Goal: Information Seeking & Learning: Learn about a topic

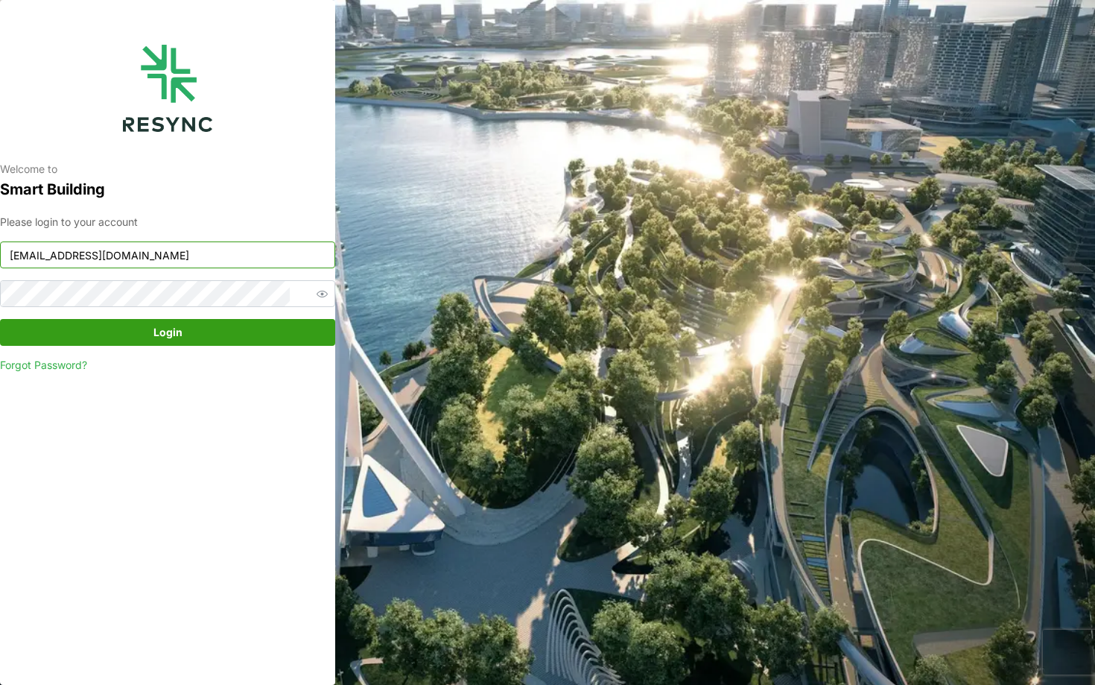
click at [241, 266] on input "continental_display@resynctech.com" at bounding box center [167, 254] width 335 height 27
paste input "tra_display@resynctech.com"
type input "ciputra_display@resynctech.com"
click at [235, 352] on div "Please login to your account ciputra_display@resynctech.com Login Forgot Passwo…" at bounding box center [167, 293] width 335 height 159
click at [209, 338] on span "Login" at bounding box center [167, 332] width 307 height 25
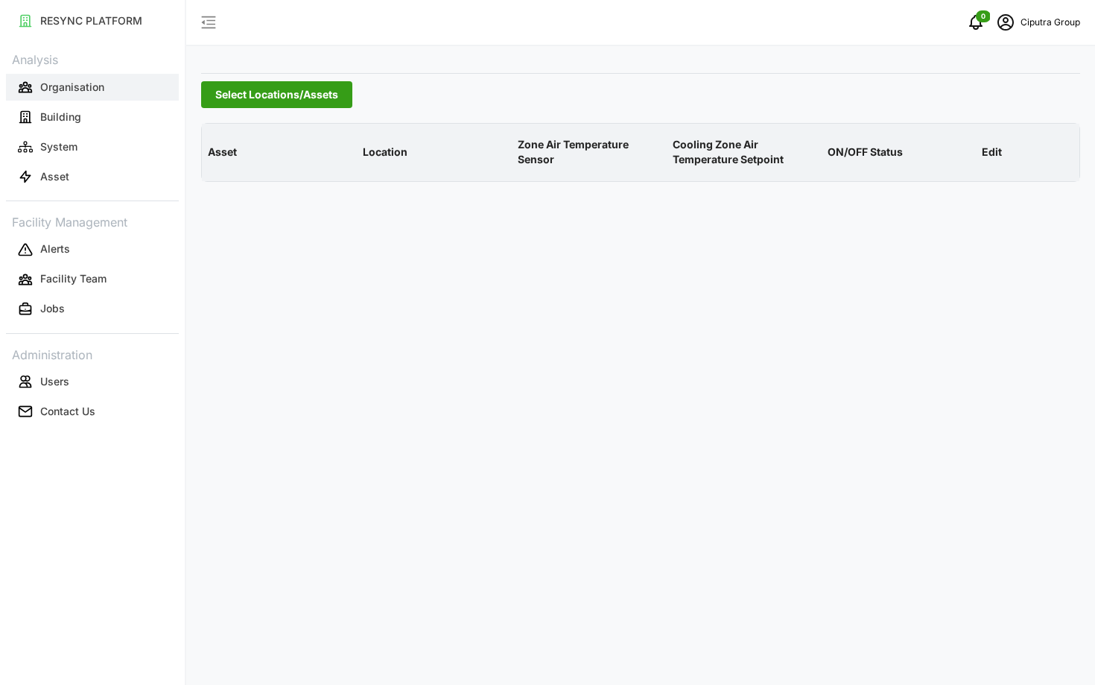
click at [83, 93] on p "Organisation" at bounding box center [72, 87] width 64 height 15
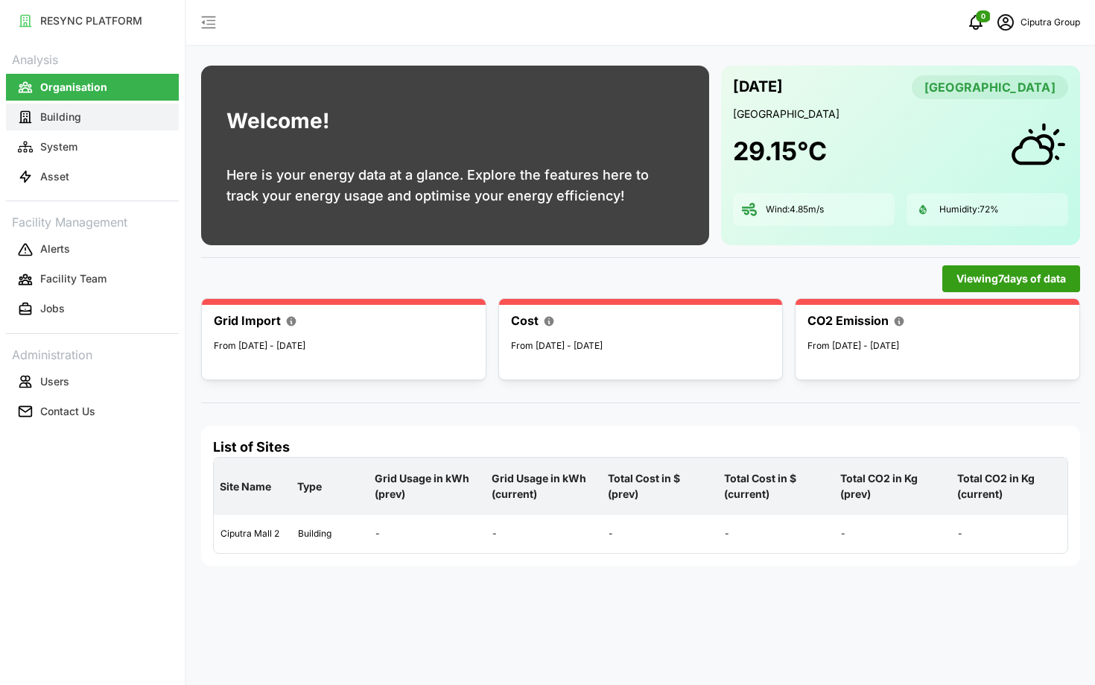
click at [93, 113] on button "Building" at bounding box center [92, 117] width 173 height 27
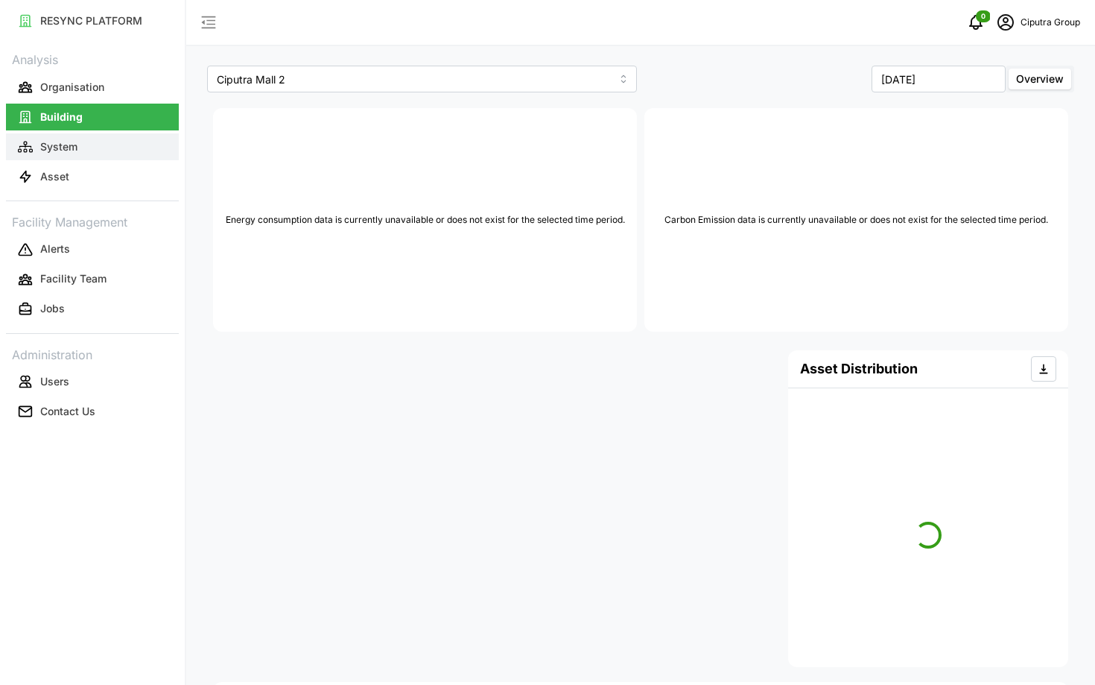
click at [90, 146] on button "System" at bounding box center [92, 146] width 173 height 27
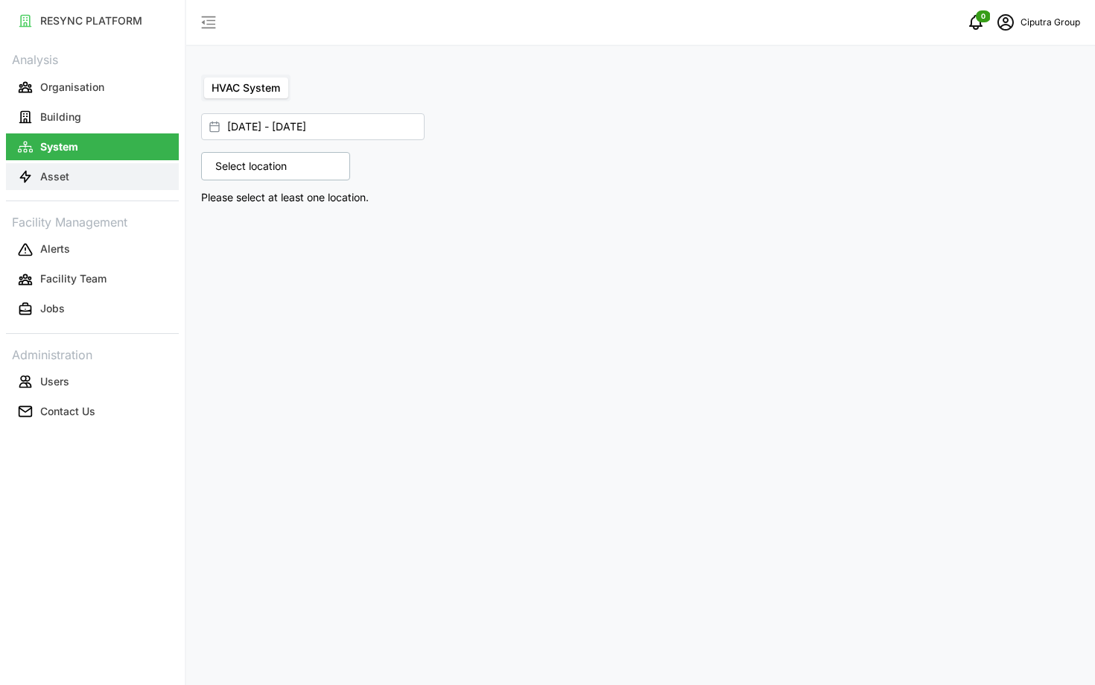
click at [104, 180] on button "Asset" at bounding box center [92, 176] width 173 height 27
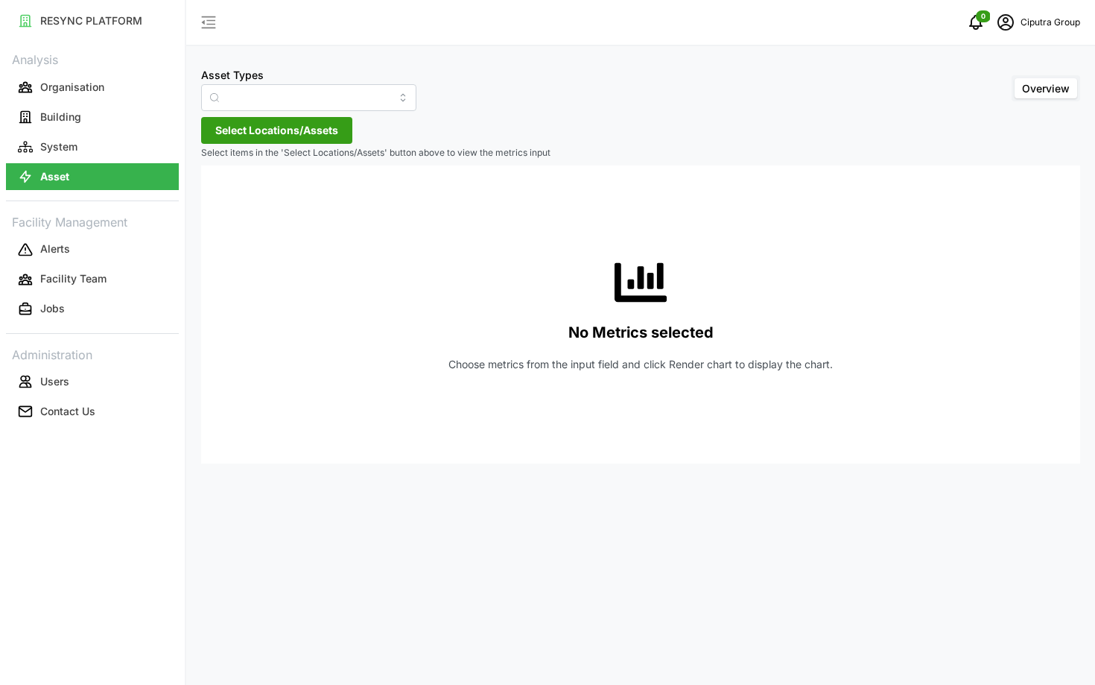
type input "Air Handling Unit"
click at [109, 163] on button "Asset" at bounding box center [92, 176] width 173 height 27
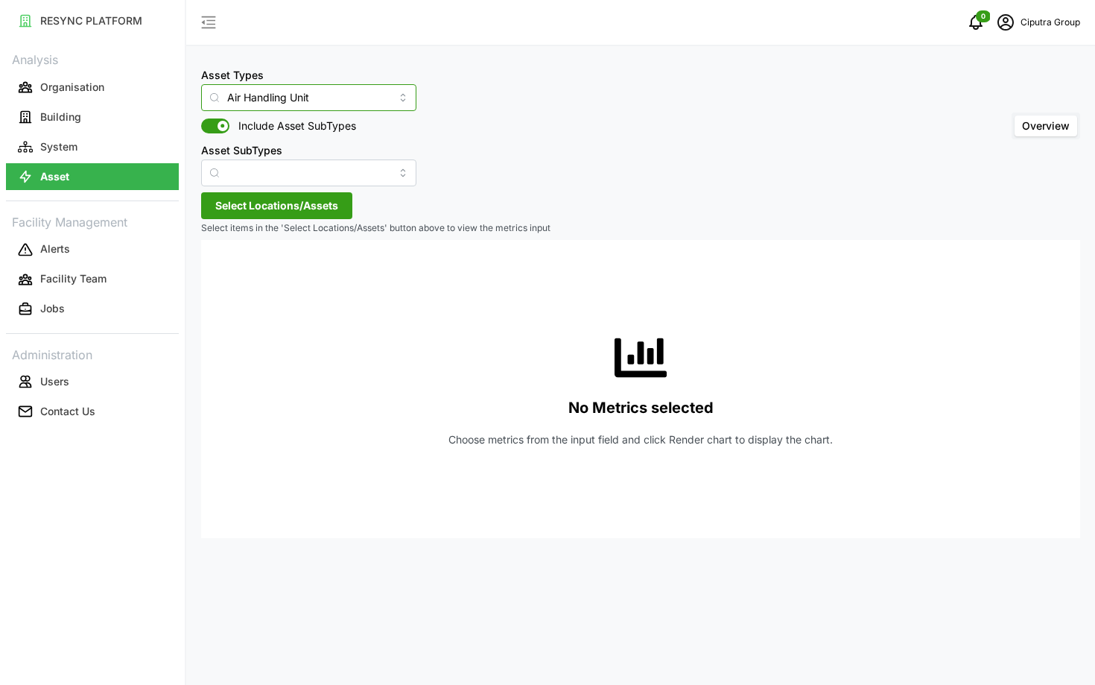
click at [304, 98] on input "Air Handling Unit" at bounding box center [308, 97] width 215 height 27
click at [297, 159] on div "Chiller" at bounding box center [294, 157] width 179 height 25
type input "Chiller"
click at [281, 174] on input "Asset SubTypes" at bounding box center [308, 172] width 215 height 27
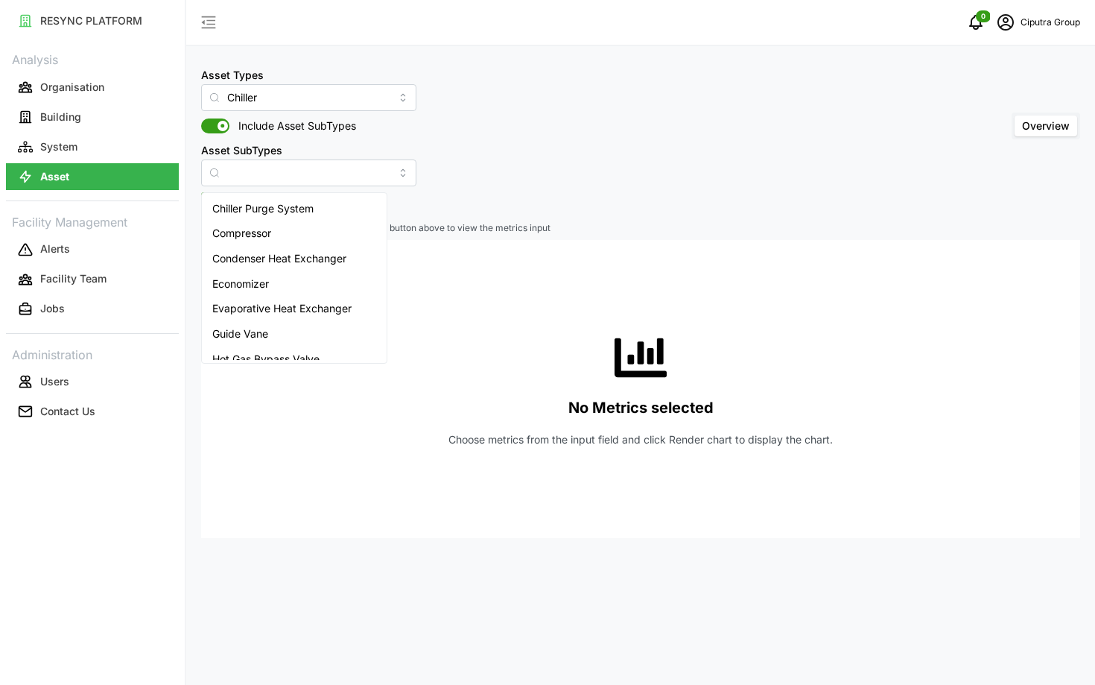
click at [472, 281] on div "No Metrics selected Choose metrics from the input field and click Render chart …" at bounding box center [640, 389] width 855 height 298
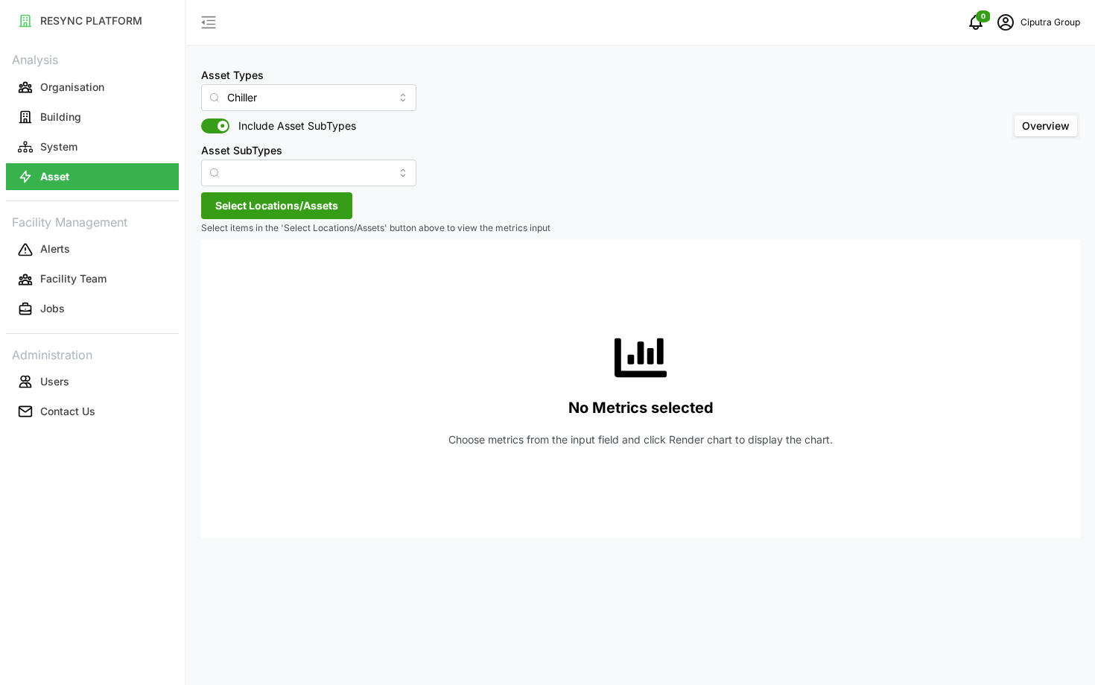
click at [309, 213] on span "Select Locations/Assets" at bounding box center [276, 205] width 123 height 25
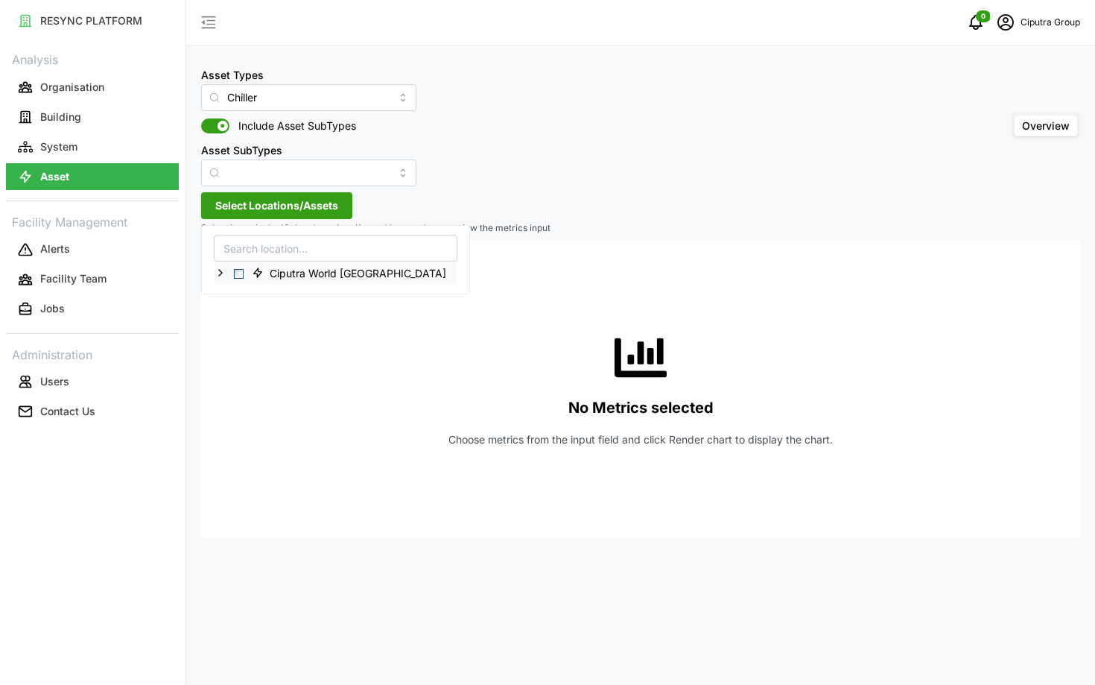
click at [246, 277] on span "Ciputra World [GEOGRAPHIC_DATA]" at bounding box center [351, 273] width 211 height 18
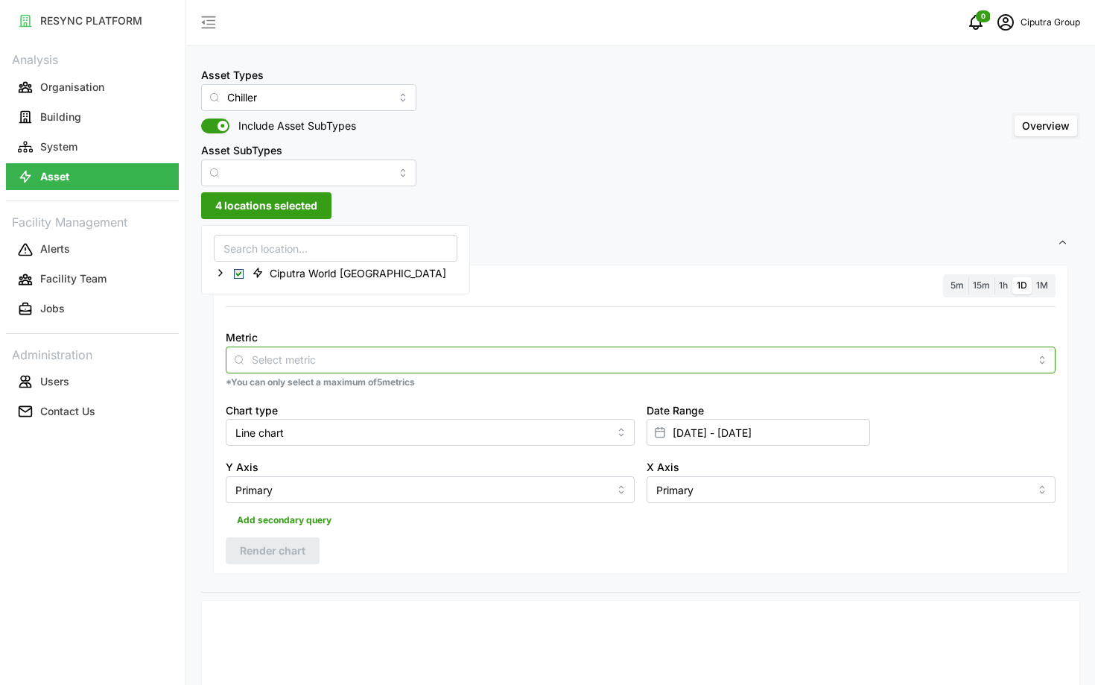
click at [271, 364] on input "Metric" at bounding box center [641, 359] width 778 height 16
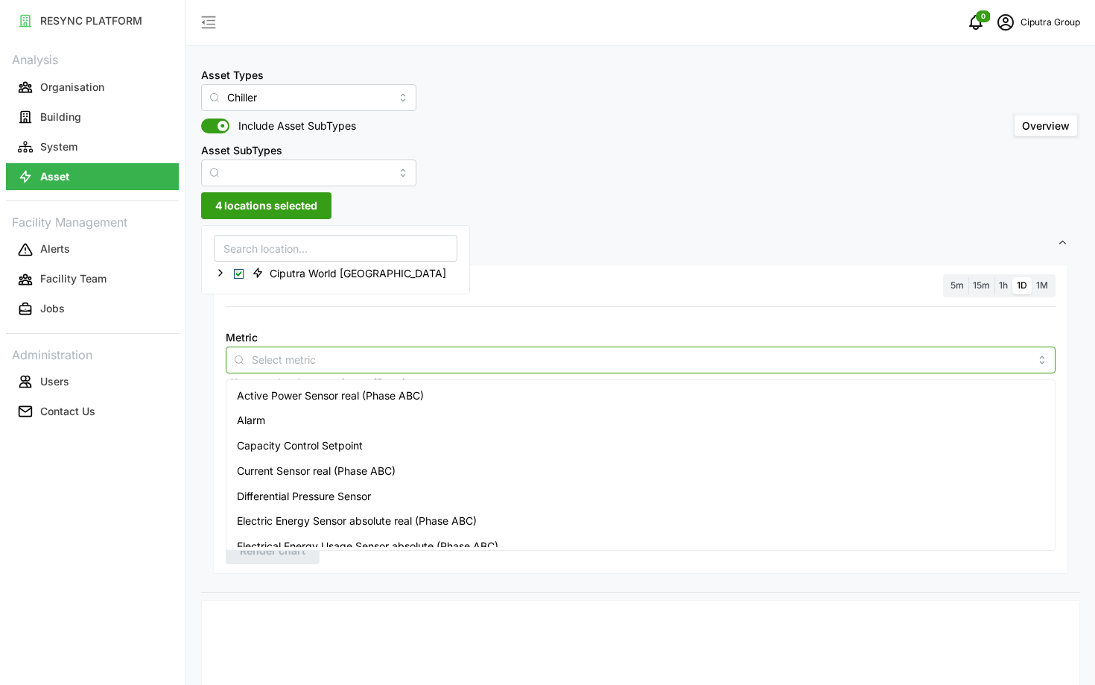
click at [269, 396] on span "Active Power Sensor real (Phase ABC)" at bounding box center [330, 395] width 187 height 16
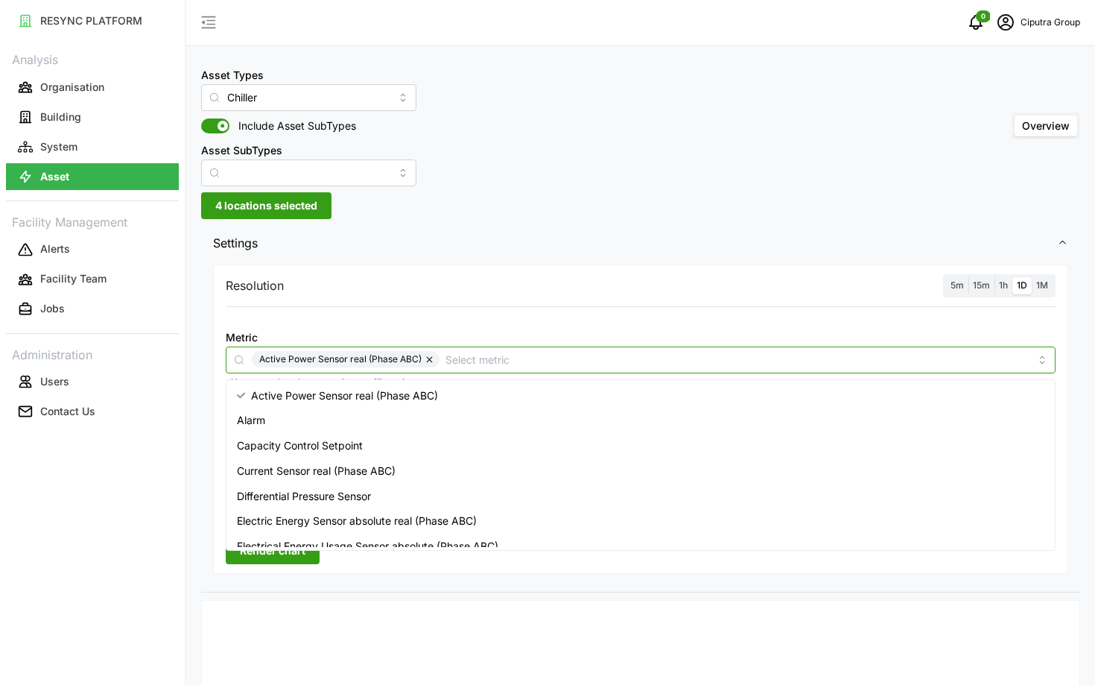
click at [271, 462] on div "Current Sensor real (Phase ABC)" at bounding box center [640, 470] width 823 height 25
click at [287, 445] on span "Capacity Control Setpoint" at bounding box center [300, 445] width 126 height 16
click at [283, 491] on span "Differential Pressure Sensor" at bounding box center [304, 496] width 134 height 16
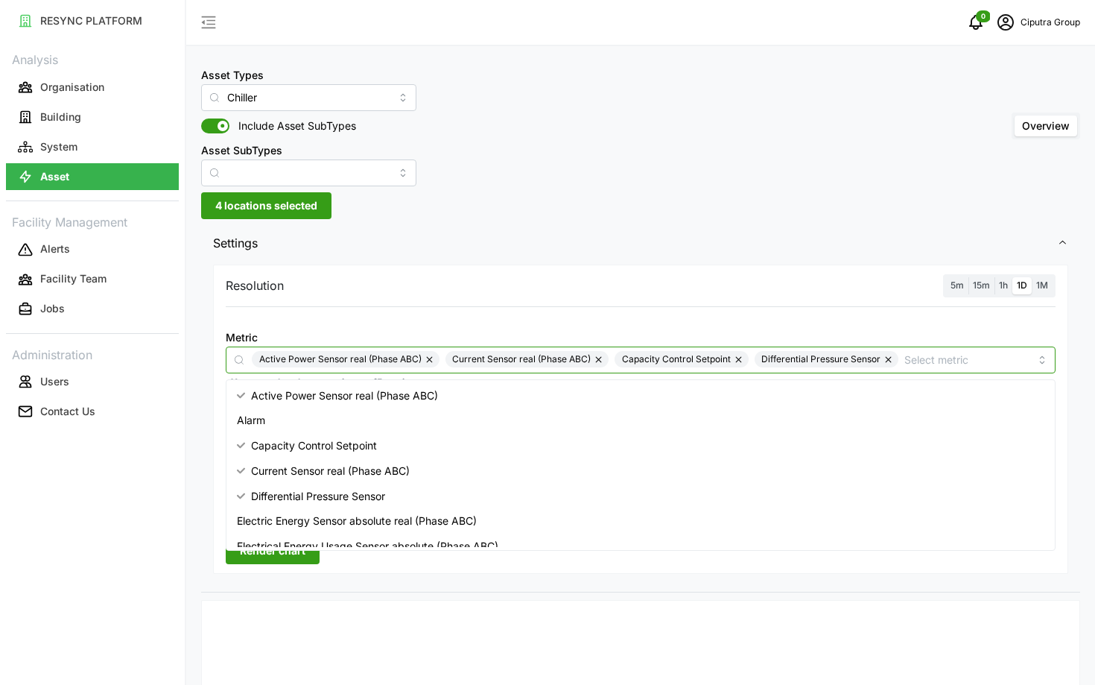
click at [282, 525] on span "Electric Energy Sensor absolute real (Phase ABC)" at bounding box center [357, 521] width 240 height 16
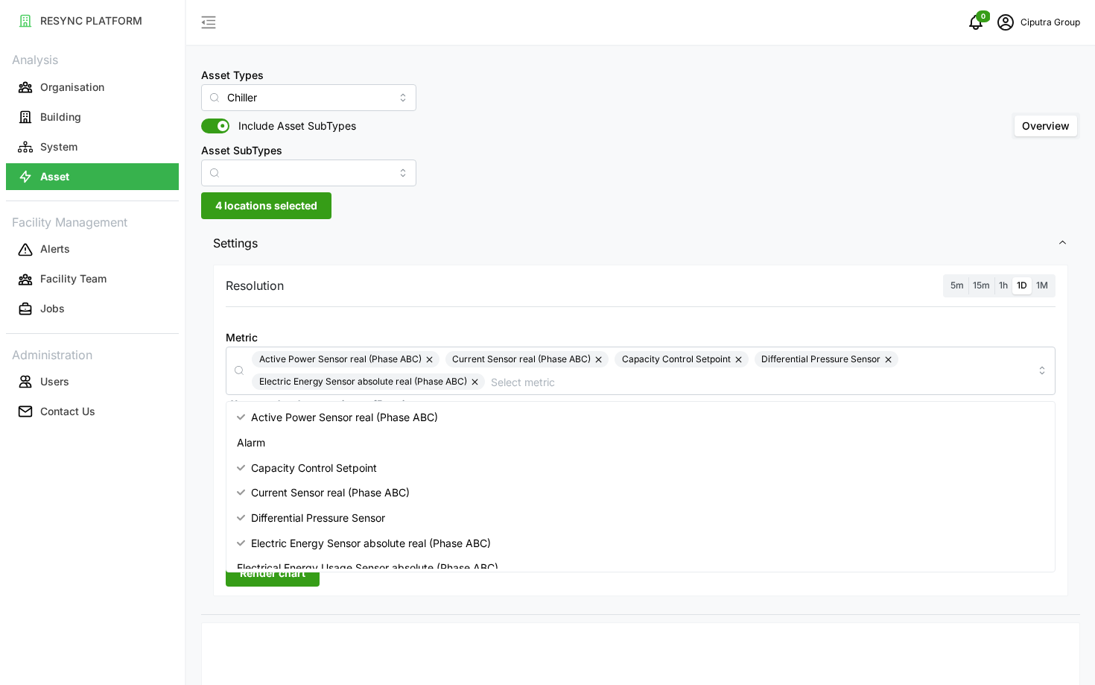
click at [153, 577] on div "RESYNC PLATFORM Analysis Organisation Building System Asset Facility Management…" at bounding box center [92, 342] width 185 height 685
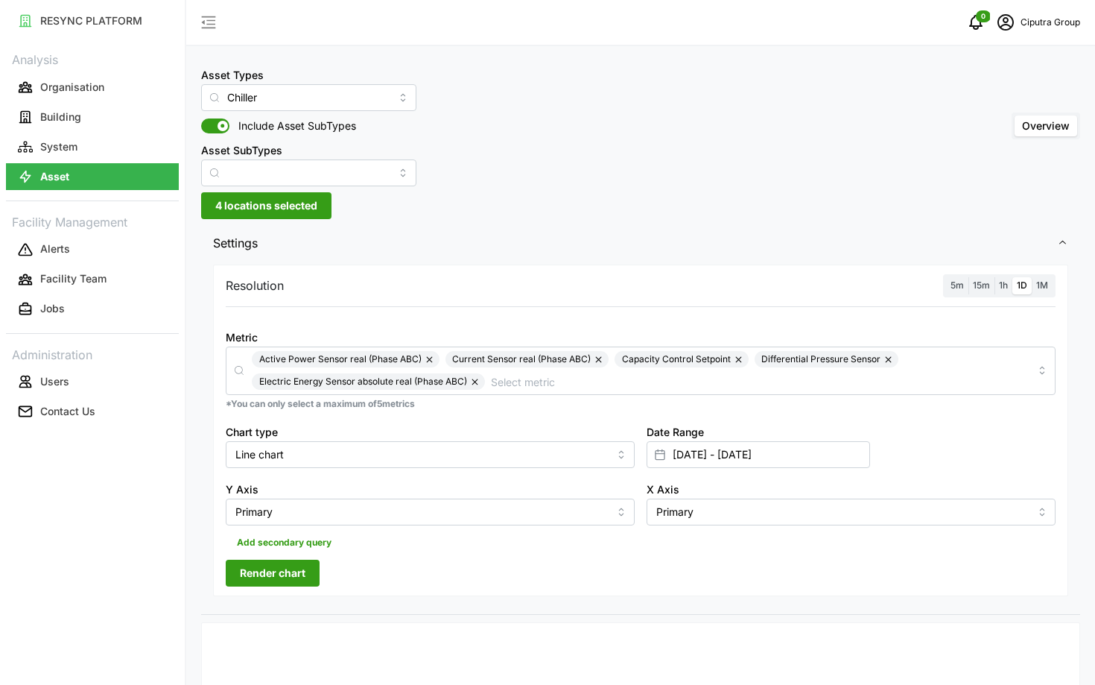
click at [244, 571] on span "Render chart" at bounding box center [273, 572] width 66 height 25
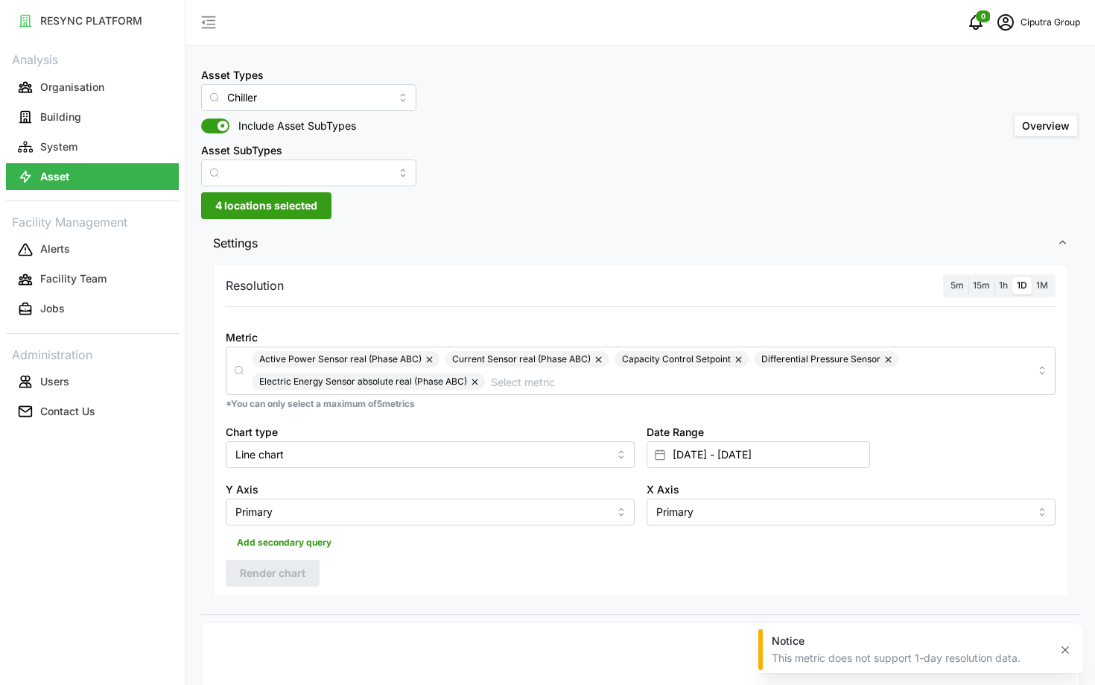
click at [951, 297] on div "Resolution 5m 15m 1h 1D 1M Metric Active Power Sensor real (Phase ABC) Current …" at bounding box center [640, 430] width 855 height 331
click at [960, 291] on span "5m" at bounding box center [957, 284] width 13 height 11
click at [946, 277] on input "5m" at bounding box center [946, 277] width 0 height 0
click at [291, 569] on span "Render chart" at bounding box center [273, 572] width 66 height 25
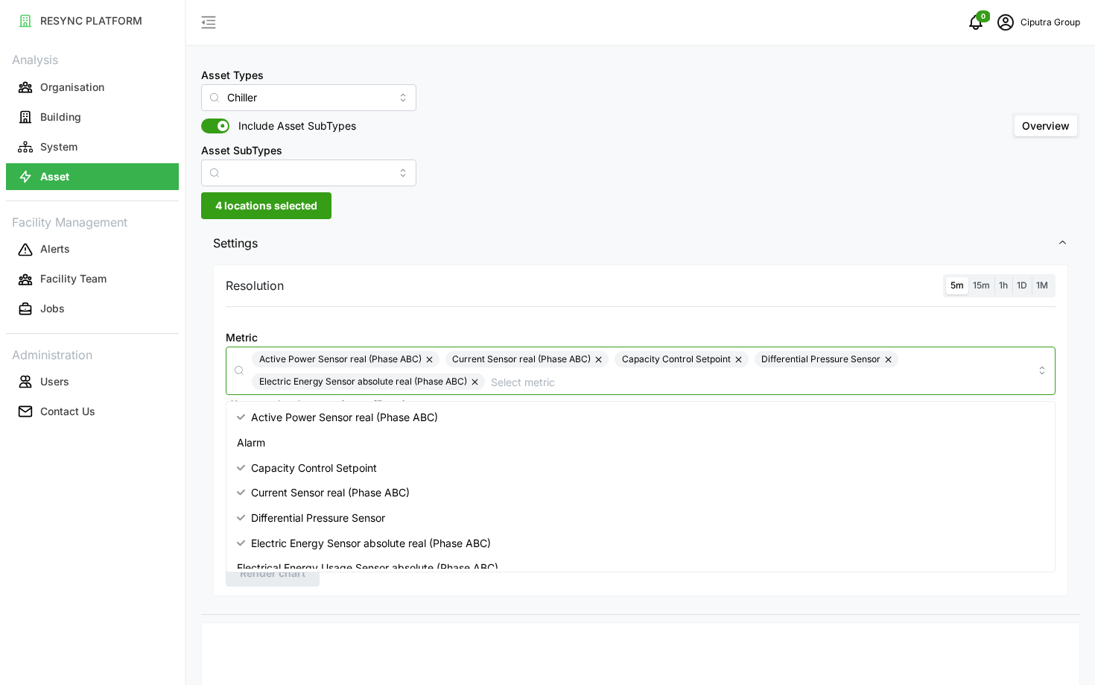
click at [947, 373] on input "Metric" at bounding box center [760, 381] width 539 height 16
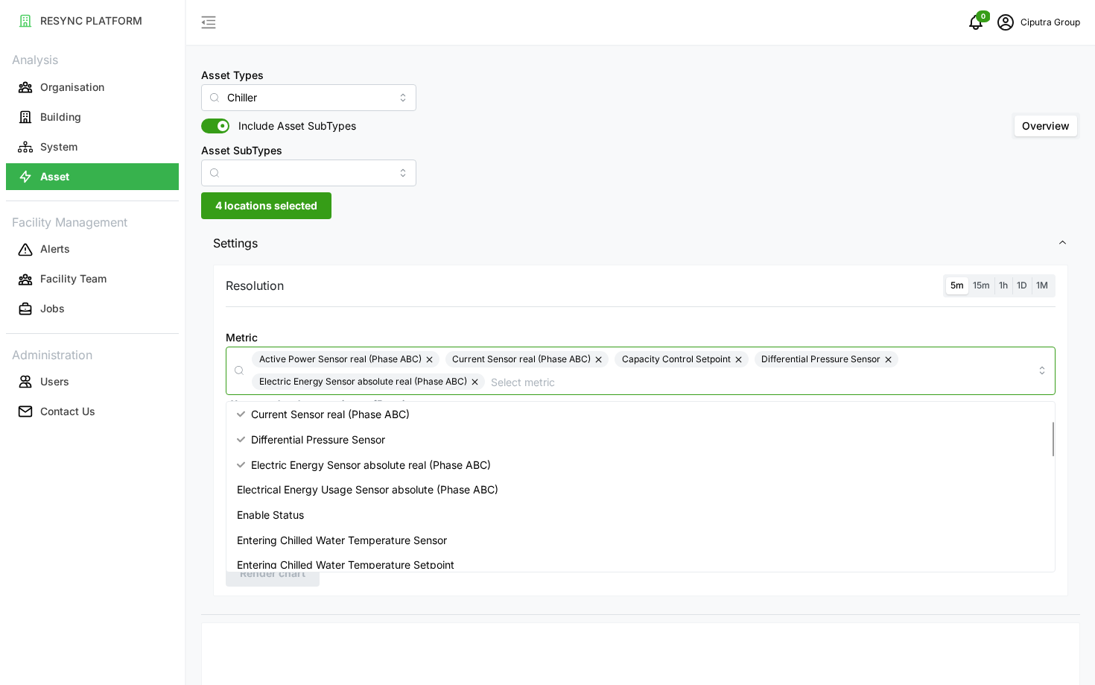
scroll to position [79, 0]
click at [463, 490] on span "Electrical Energy Usage Sensor absolute (Phase ABC)" at bounding box center [368, 489] width 262 height 16
click at [431, 517] on div "Enable Status" at bounding box center [640, 513] width 823 height 25
click at [322, 475] on div "Electric Energy Sensor absolute real (Phase ABC)" at bounding box center [640, 464] width 823 height 25
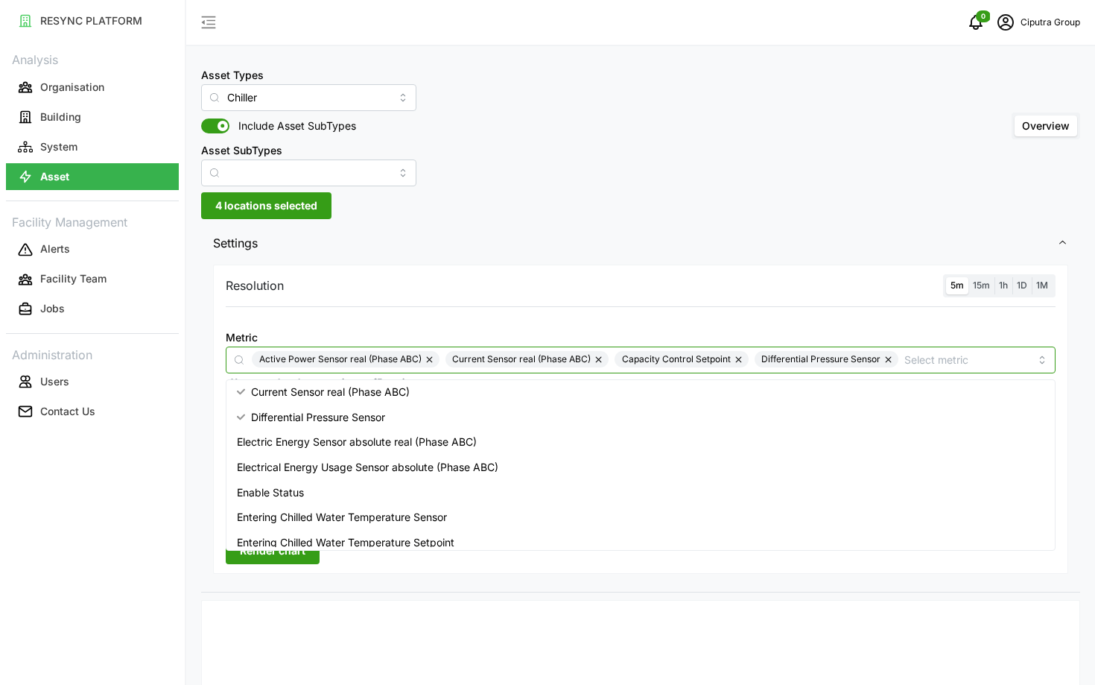
click at [279, 420] on span "Differential Pressure Sensor" at bounding box center [318, 417] width 134 height 16
click at [282, 393] on span "Current Sensor real (Phase ABC)" at bounding box center [330, 392] width 159 height 16
click at [308, 495] on div "Enable Status" at bounding box center [640, 492] width 823 height 25
click at [310, 522] on span "Entering Chilled Water Temperature Sensor" at bounding box center [342, 517] width 210 height 16
click at [307, 536] on span "Entering Chilled Water Temperature Setpoint" at bounding box center [346, 542] width 218 height 16
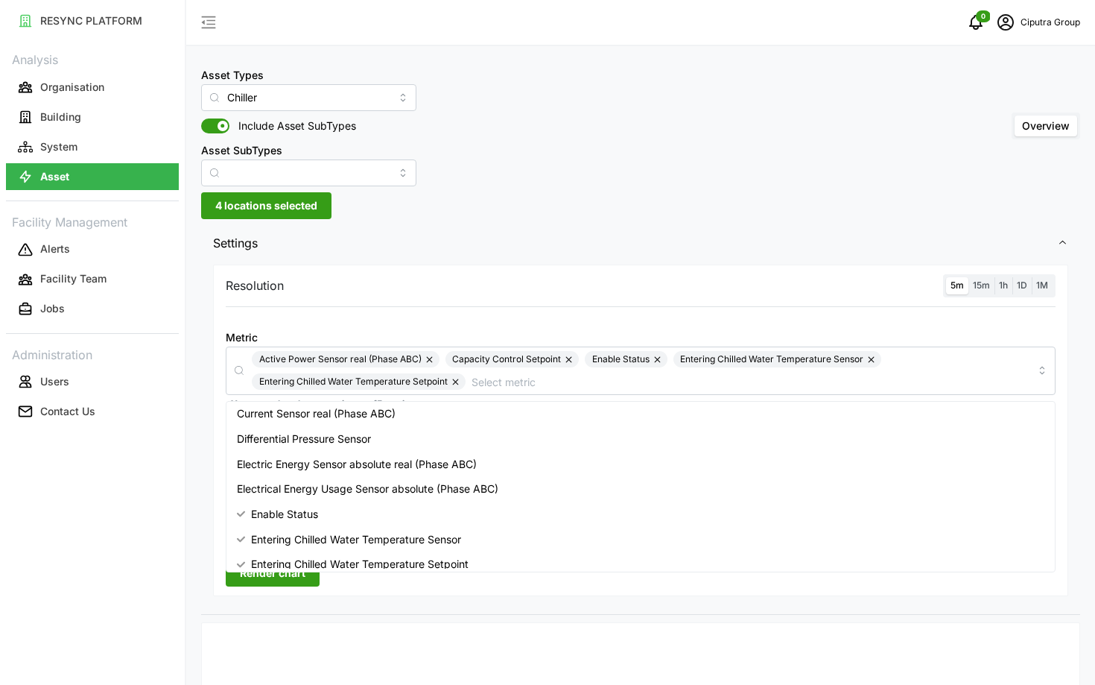
click at [239, 612] on div "Resolution 5m 15m 1h 1D 1M Metric Active Power Sensor real (Phase ABC) Capacity…" at bounding box center [640, 437] width 879 height 352
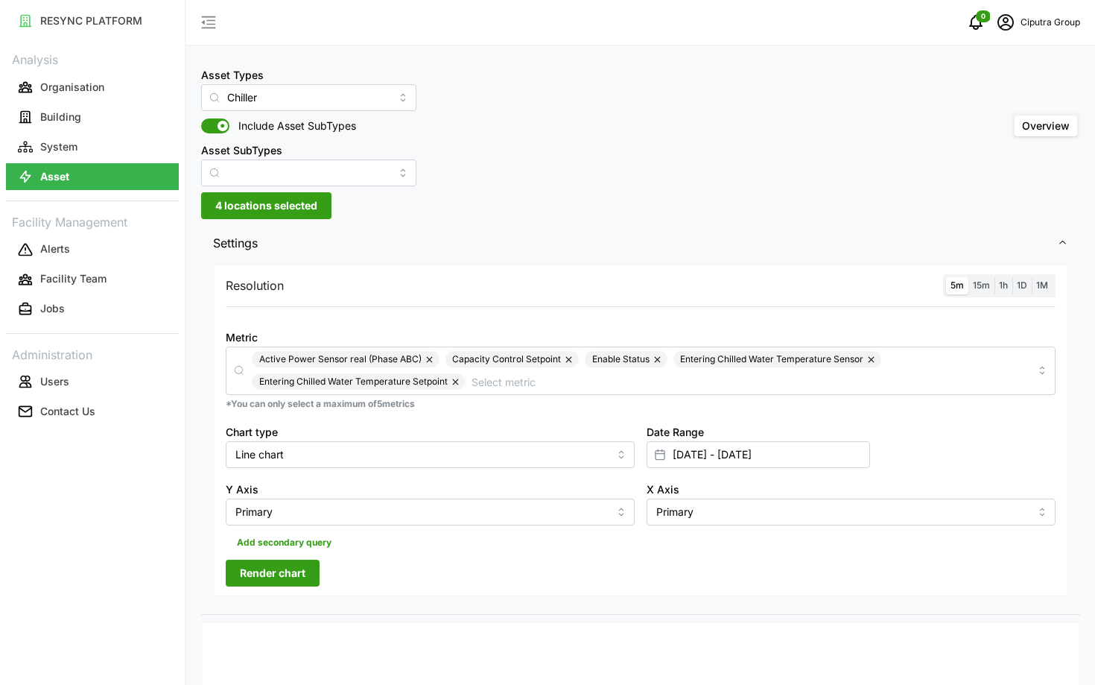
click at [280, 563] on span "Render chart" at bounding box center [273, 572] width 66 height 25
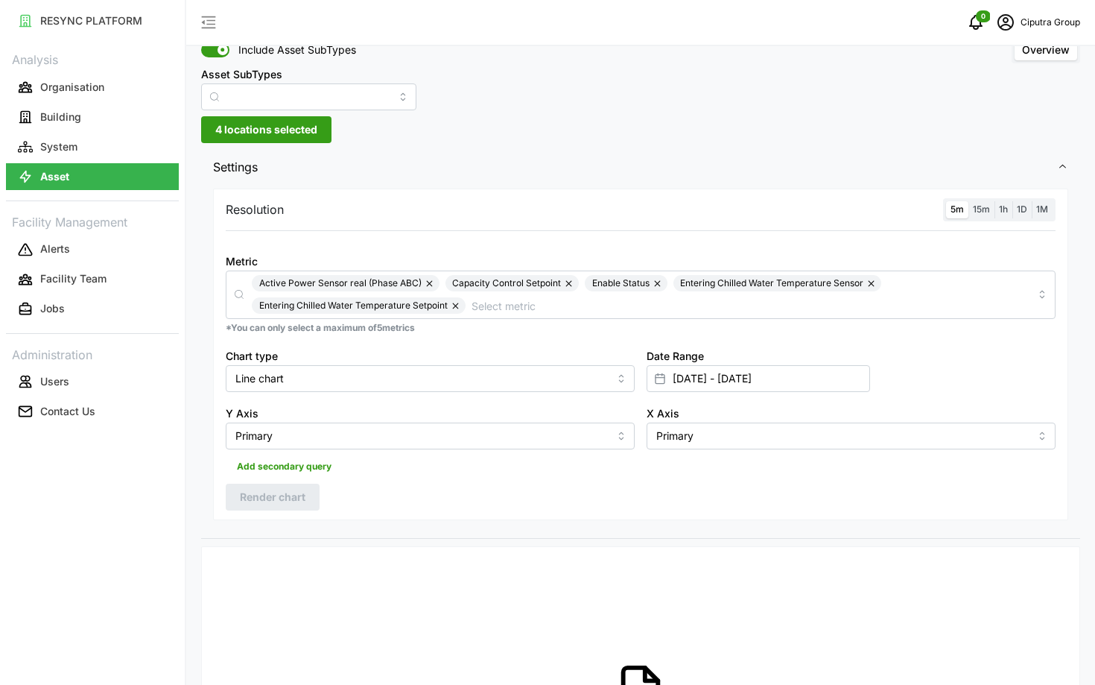
scroll to position [0, 0]
